Goal: Obtain resource: Download file/media

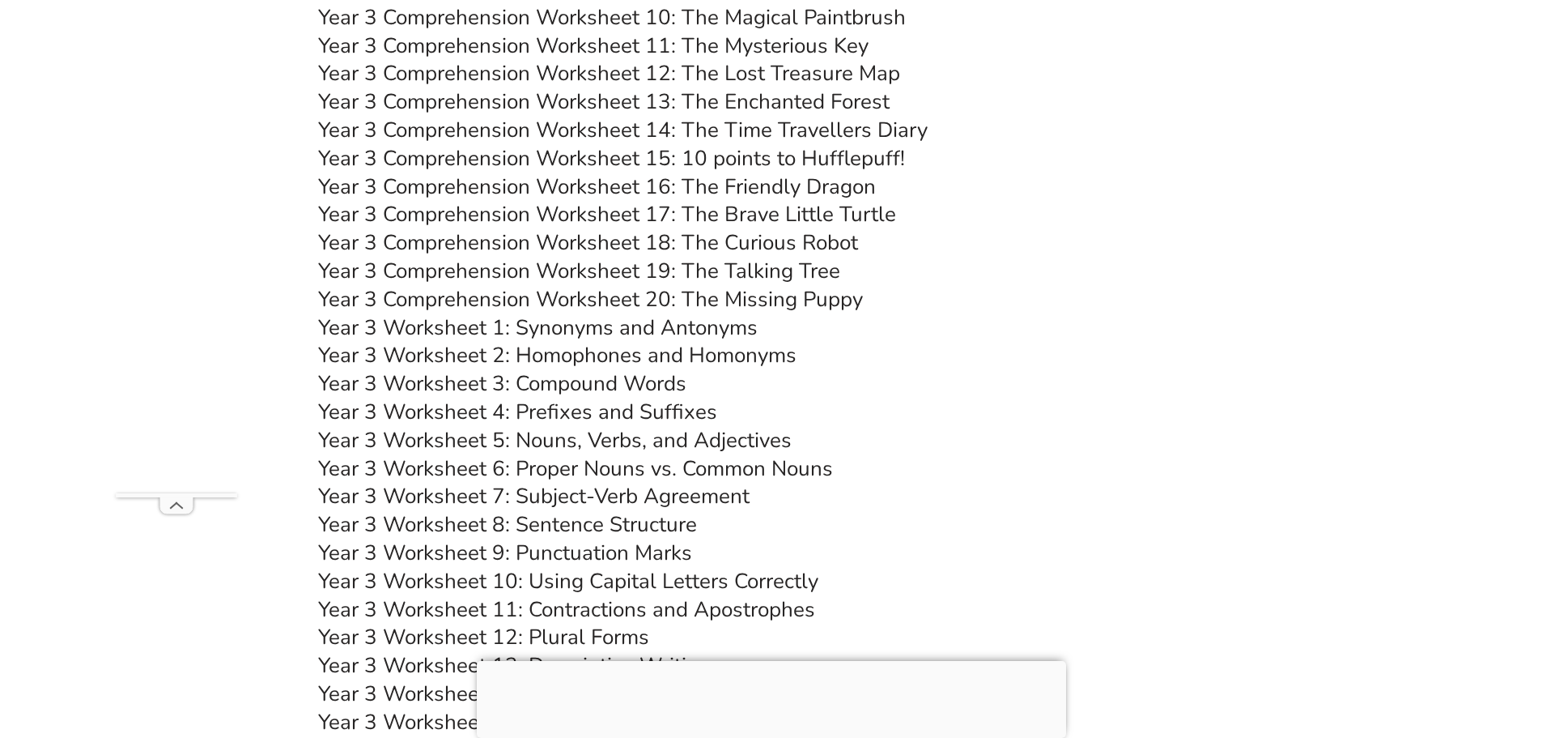
scroll to position [5384, 0]
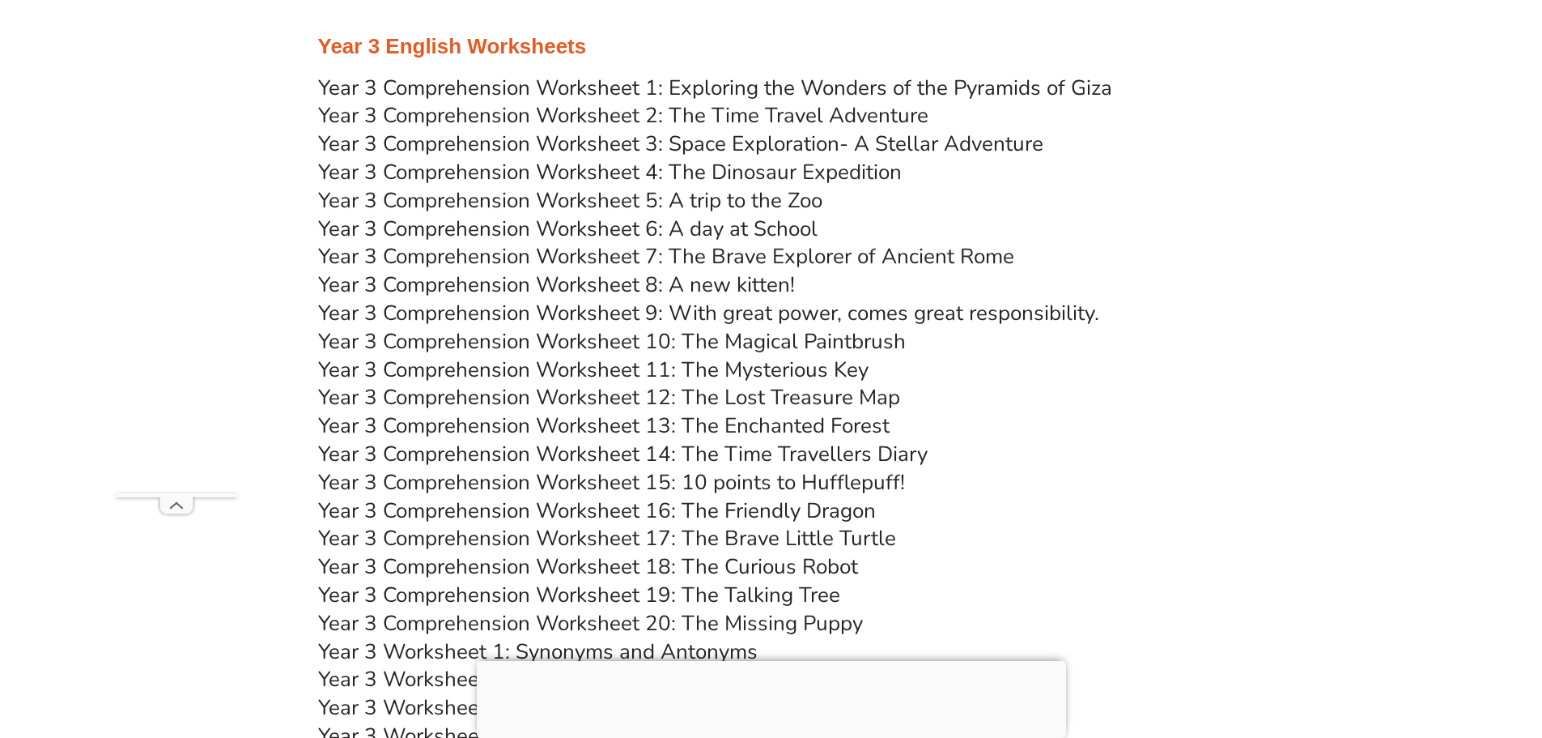
click at [699, 168] on link "Year 3 Comprehension Worksheet 4: The Dinosaur Expedition" at bounding box center [610, 172] width 584 height 28
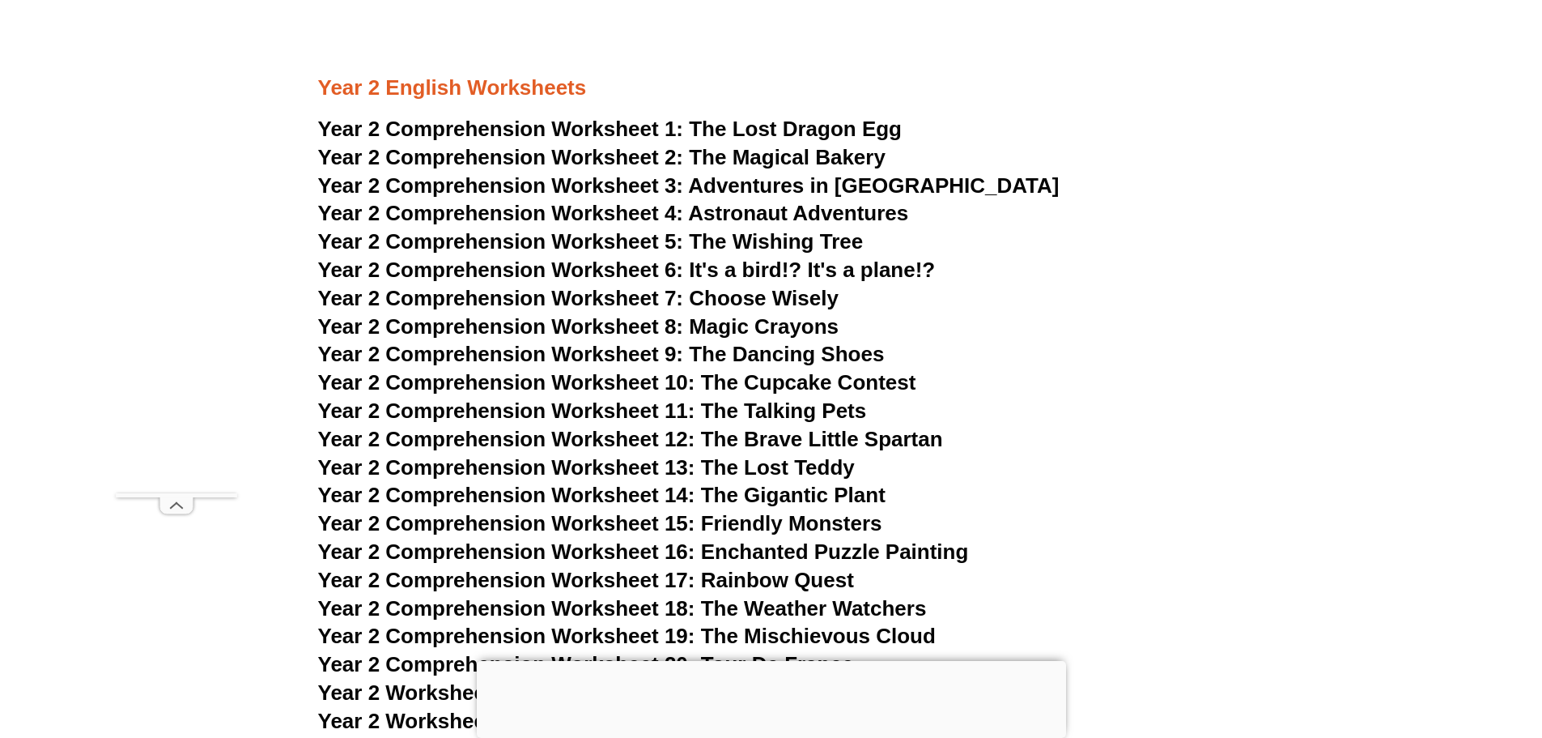
scroll to position [3845, 0]
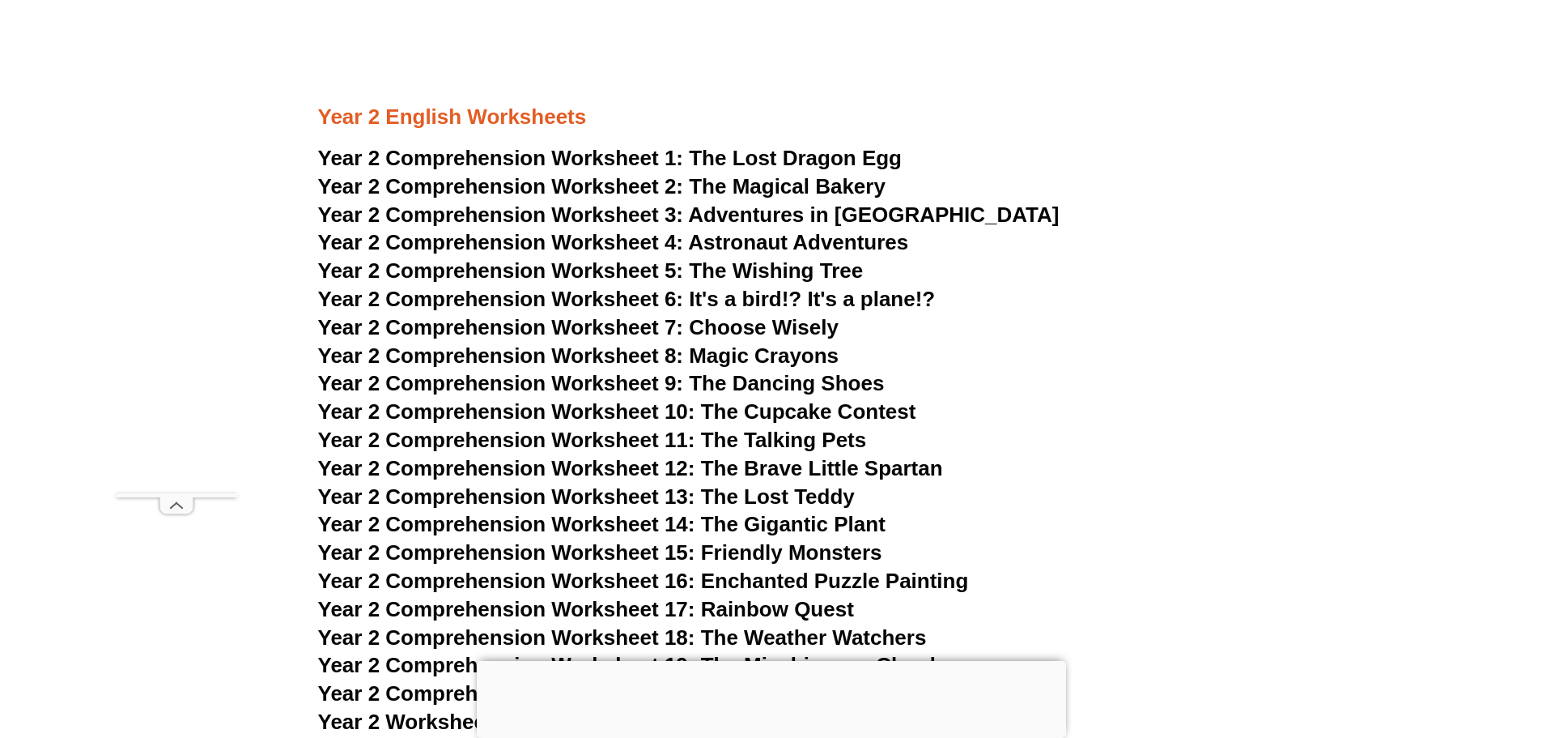
click at [803, 154] on span "The Lost Dragon Egg" at bounding box center [795, 158] width 213 height 24
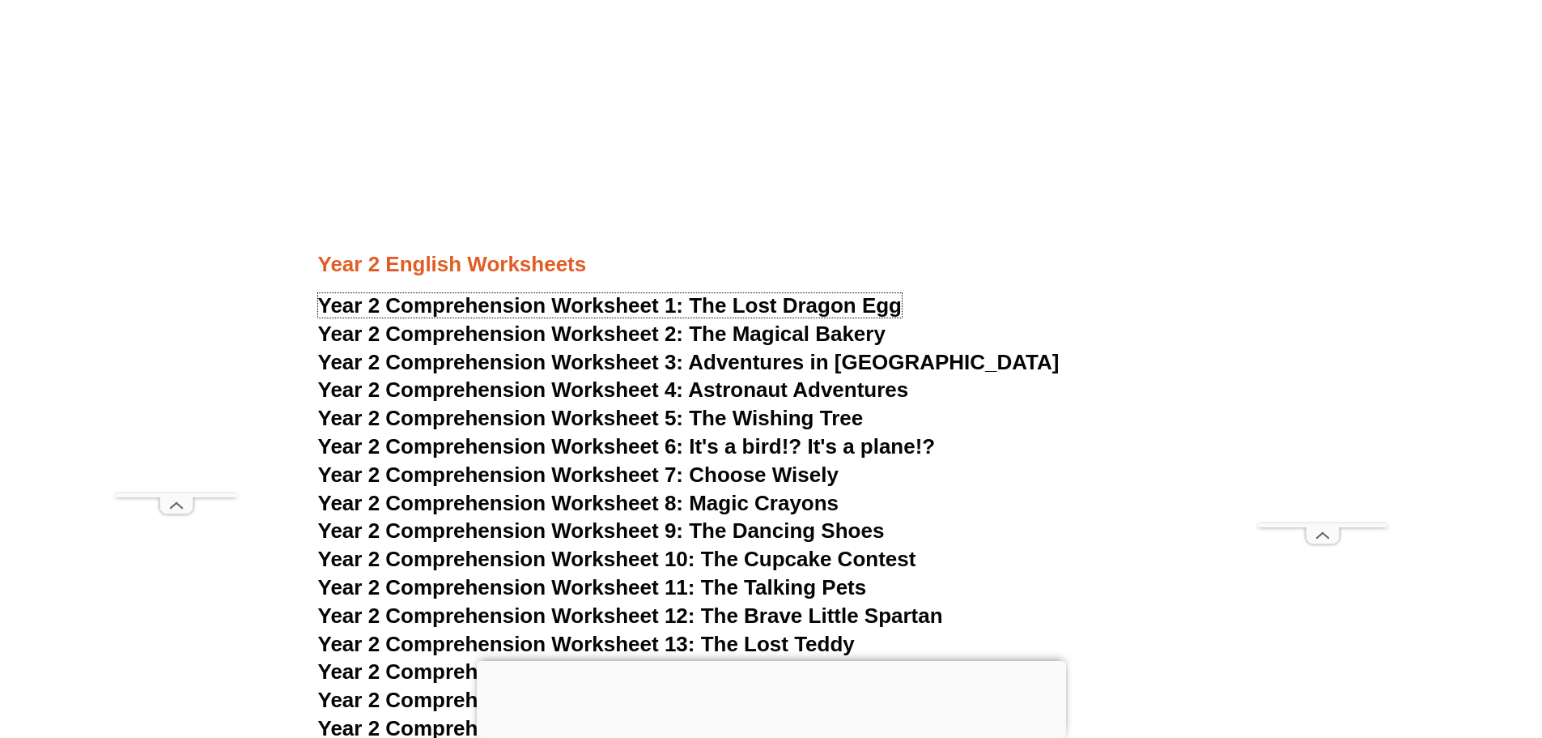
scroll to position [3764, 0]
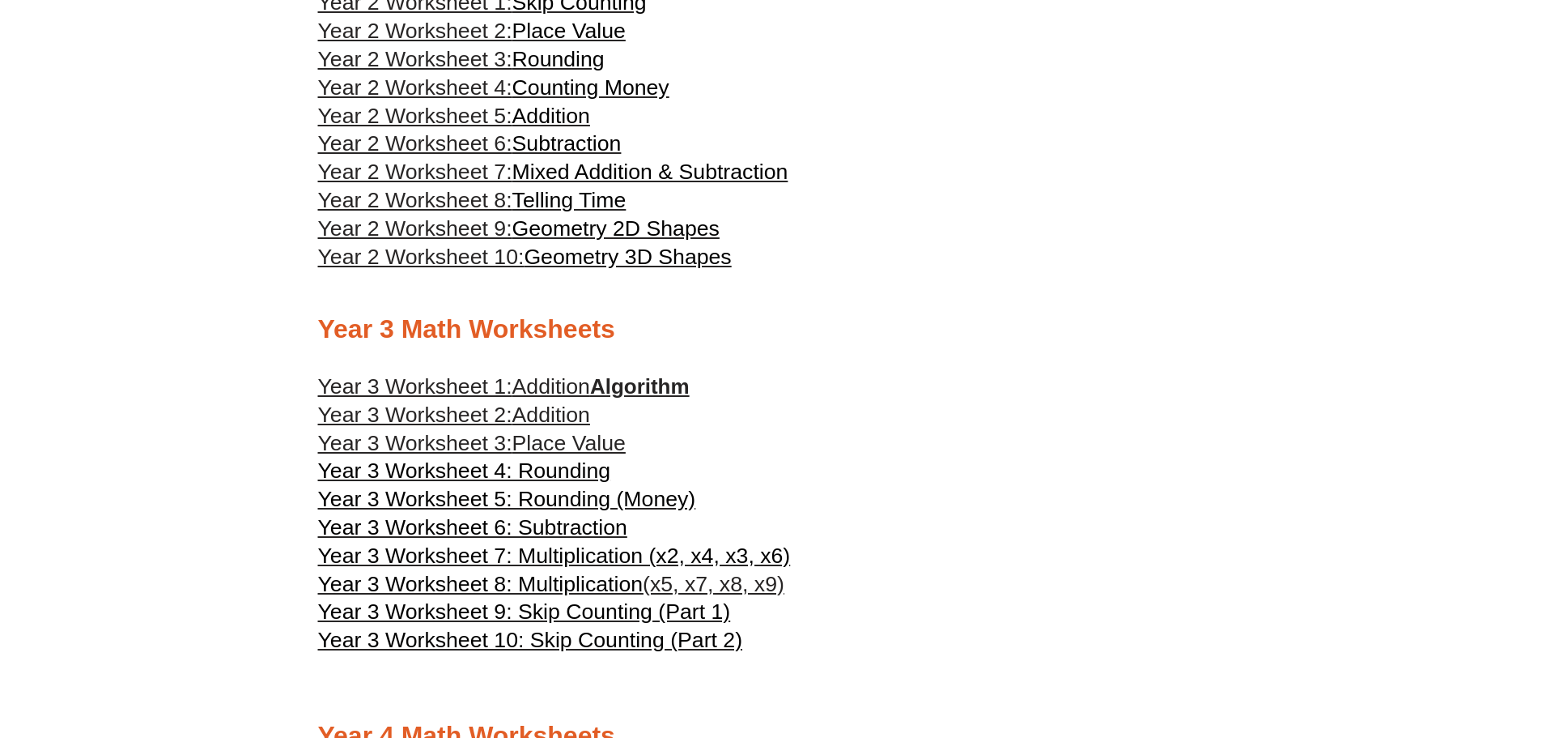
scroll to position [1538, 0]
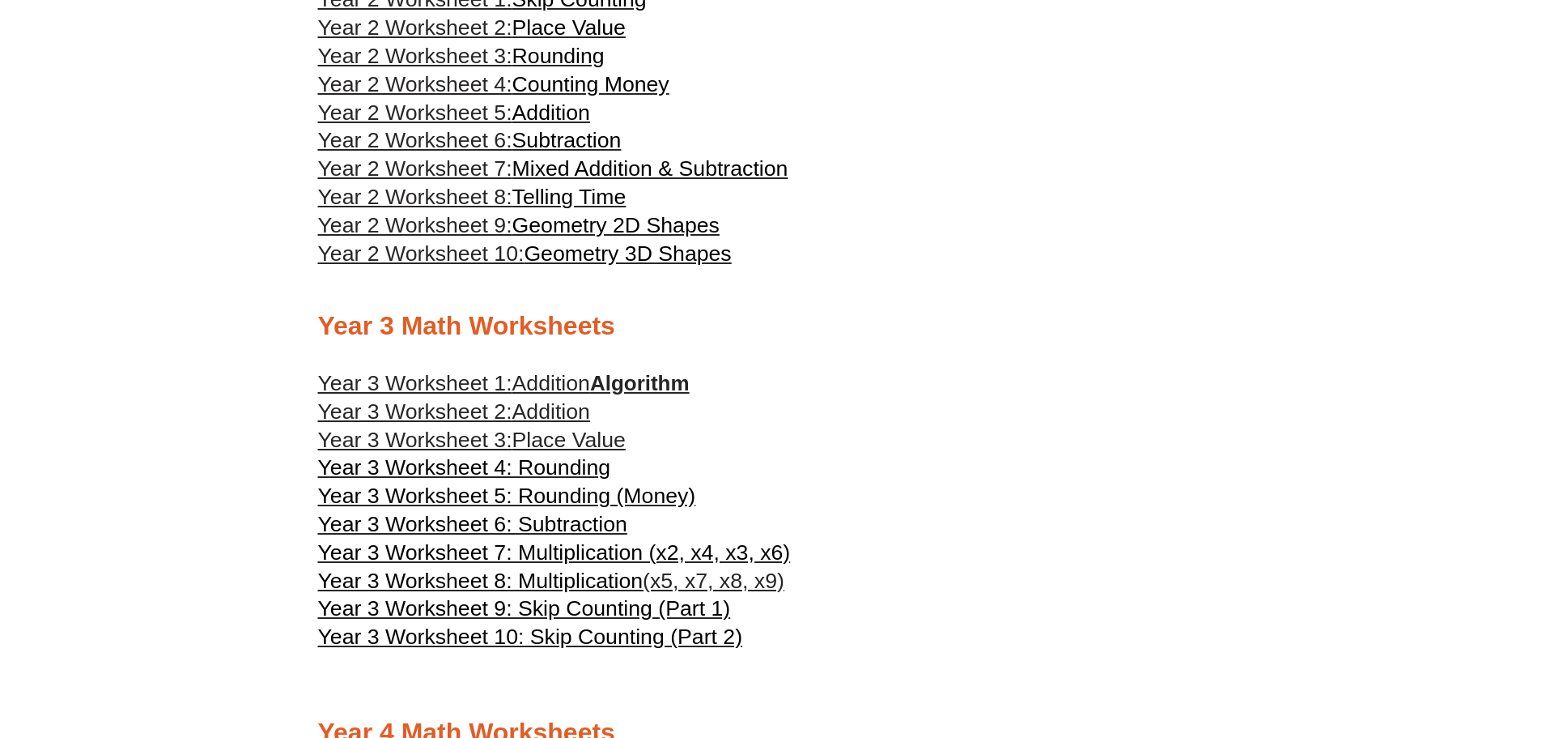
click at [620, 554] on span "Year 3 Worksheet 7: Multiplication (x2, x4, x3, x6)" at bounding box center [554, 552] width 473 height 24
